Goal: Task Accomplishment & Management: Use online tool/utility

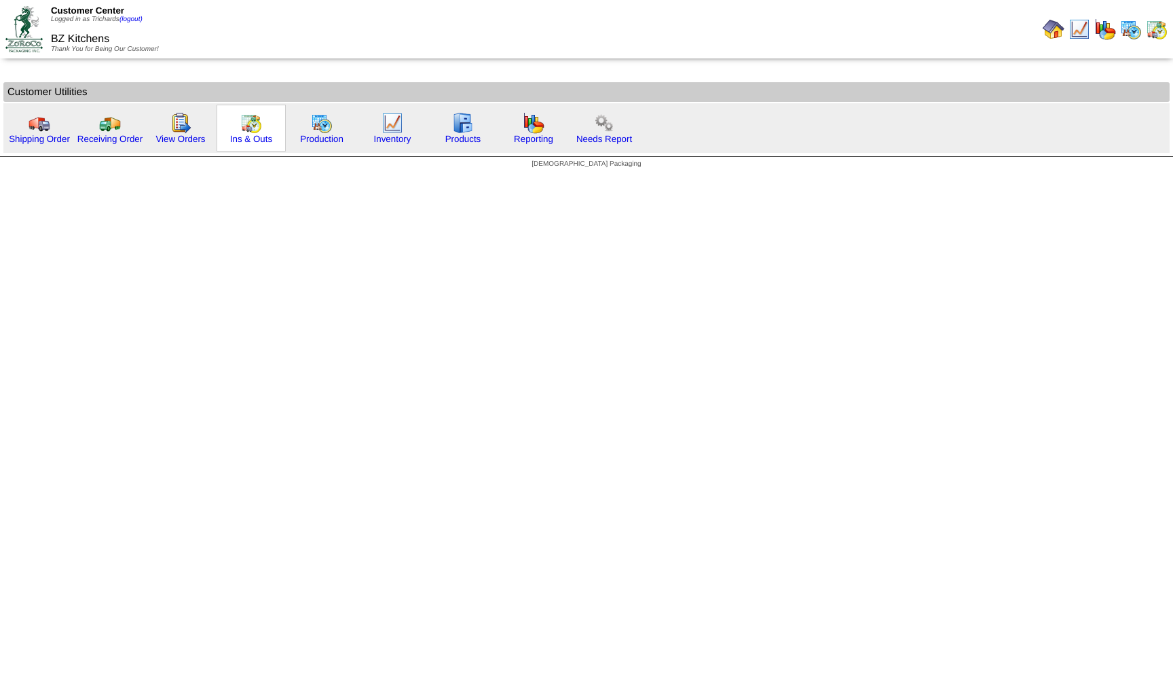
click at [253, 130] on img at bounding box center [251, 123] width 22 height 22
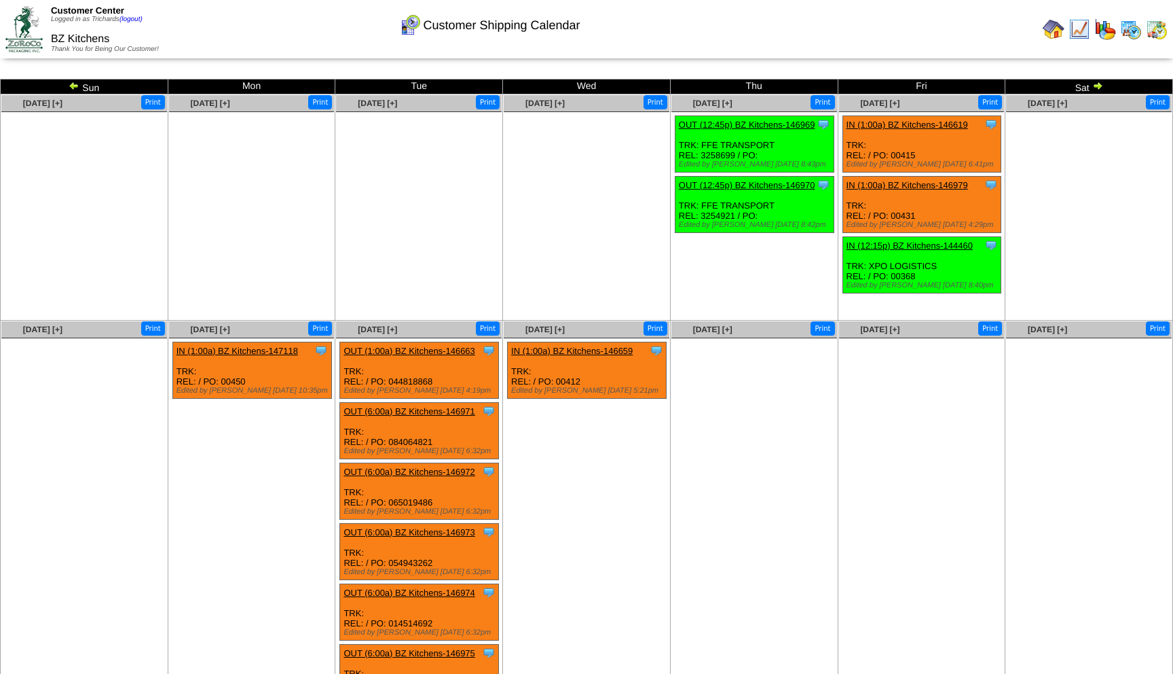
click at [74, 84] on img at bounding box center [74, 85] width 11 height 11
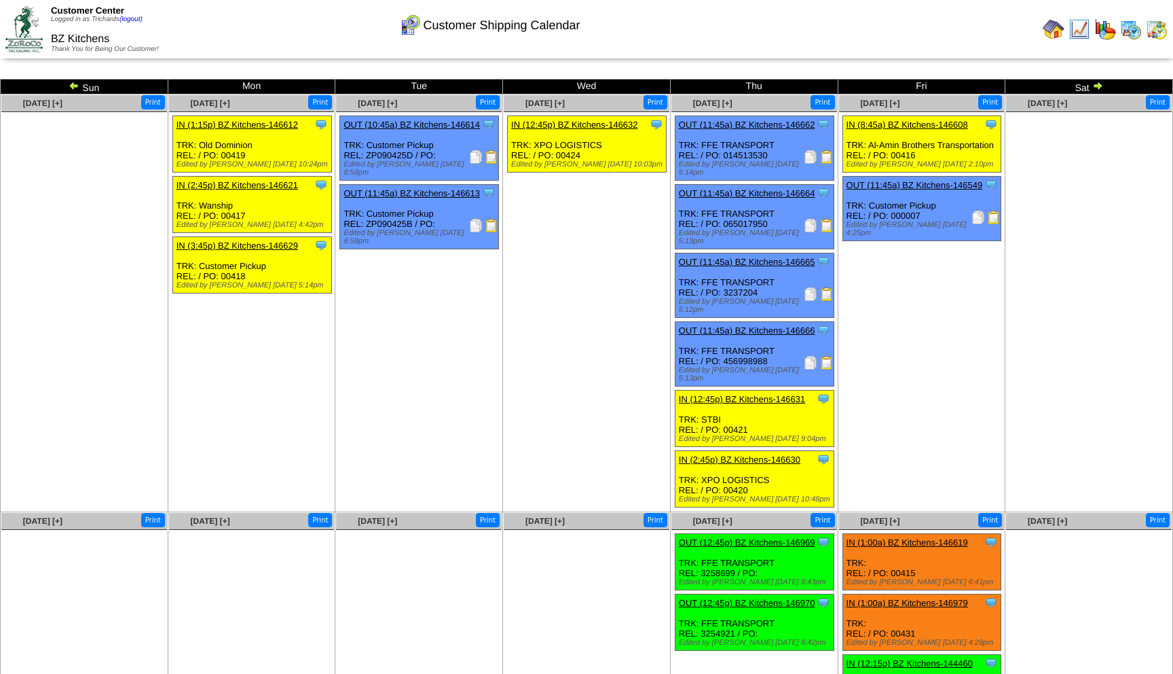
click at [750, 345] on div "Clone Item OUT (11:45a) BZ Kitchens-146666 BZ Kitchens ScheduleID: 146666 120 C…" at bounding box center [754, 354] width 159 height 65
copy div "456998988"
